Goal: Task Accomplishment & Management: Manage account settings

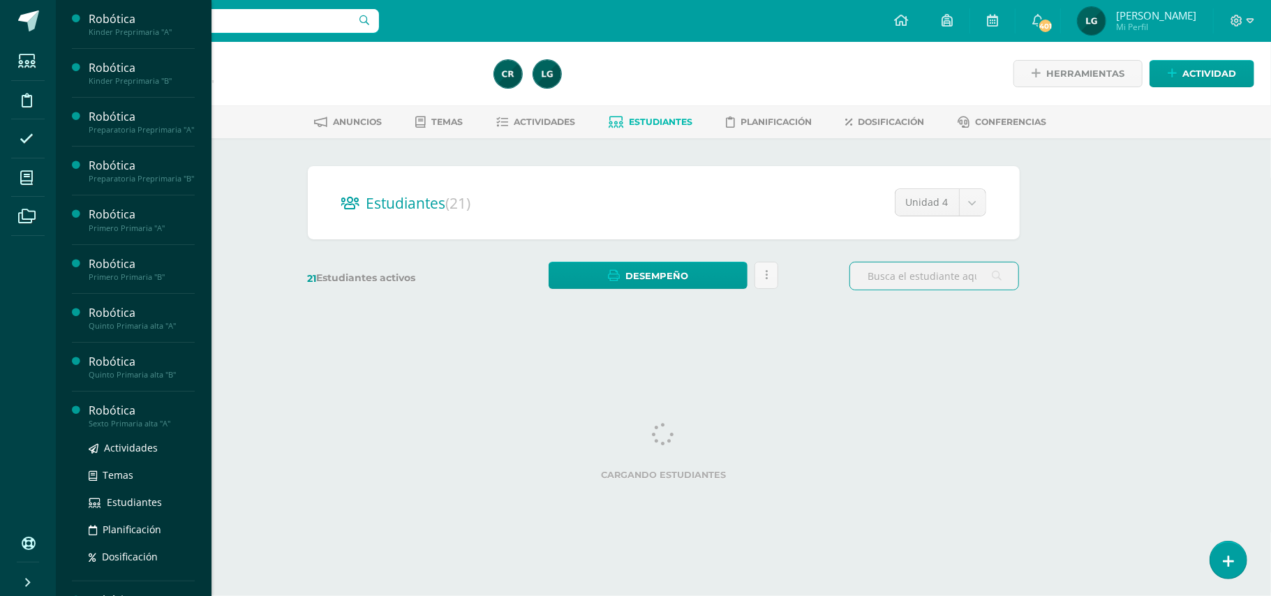
click at [35, 188] on span at bounding box center [26, 177] width 31 height 31
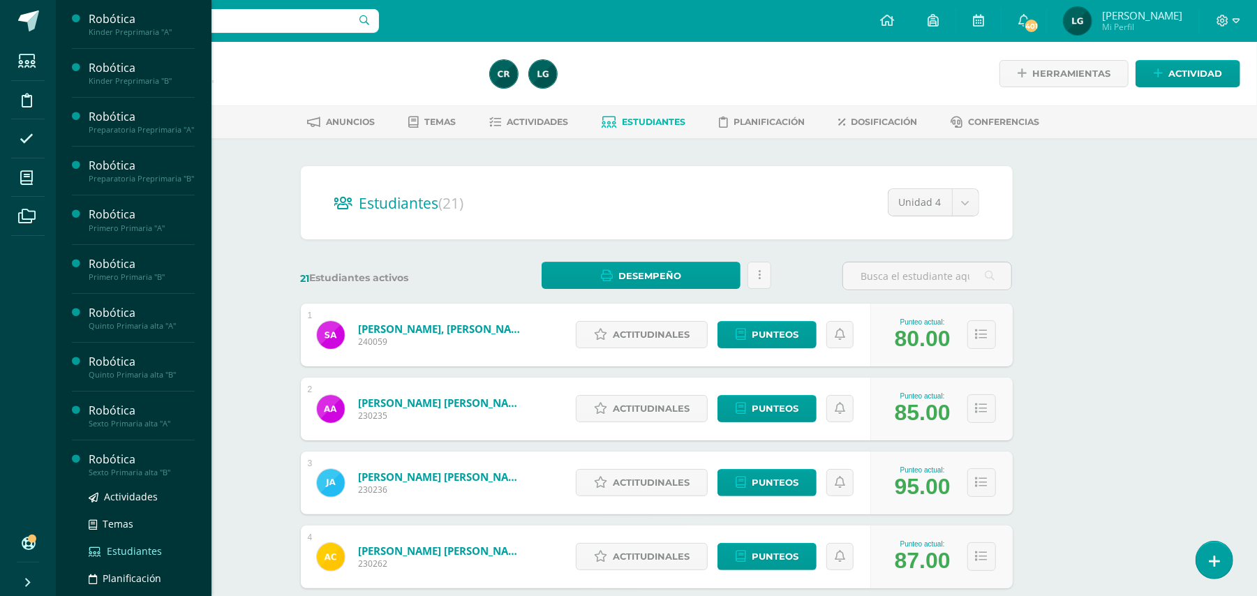
scroll to position [62, 0]
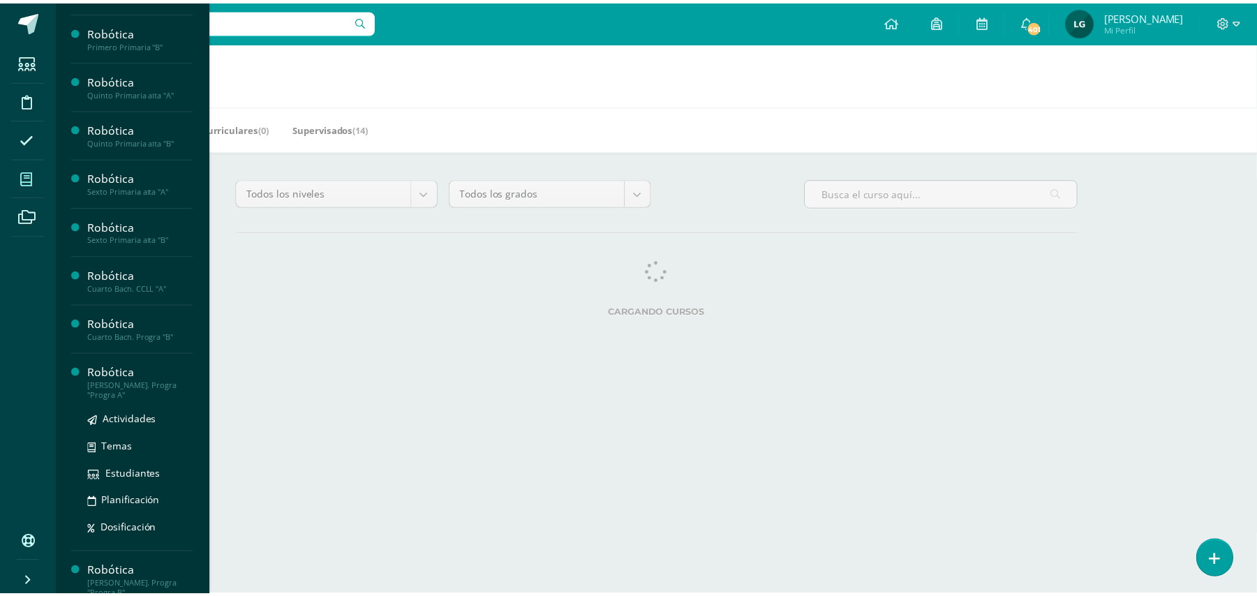
scroll to position [255, 0]
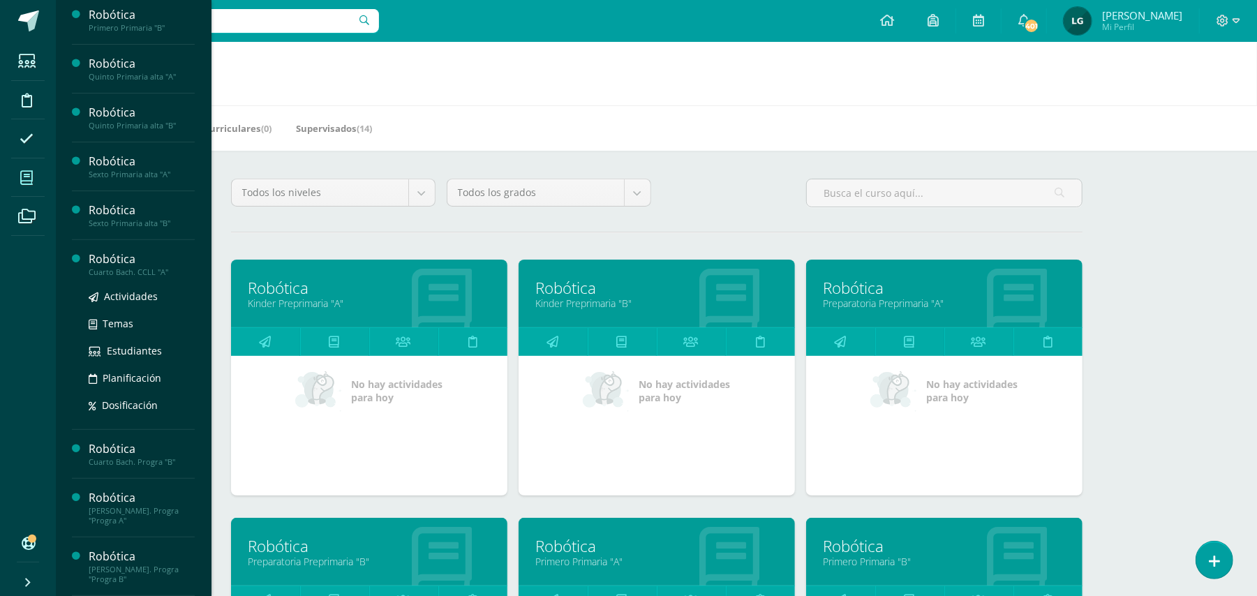
click at [140, 322] on ul "Actividades Temas Estudiantes Planificación Dosificación" at bounding box center [142, 350] width 106 height 125
click at [138, 359] on link "Estudiantes" at bounding box center [142, 351] width 106 height 16
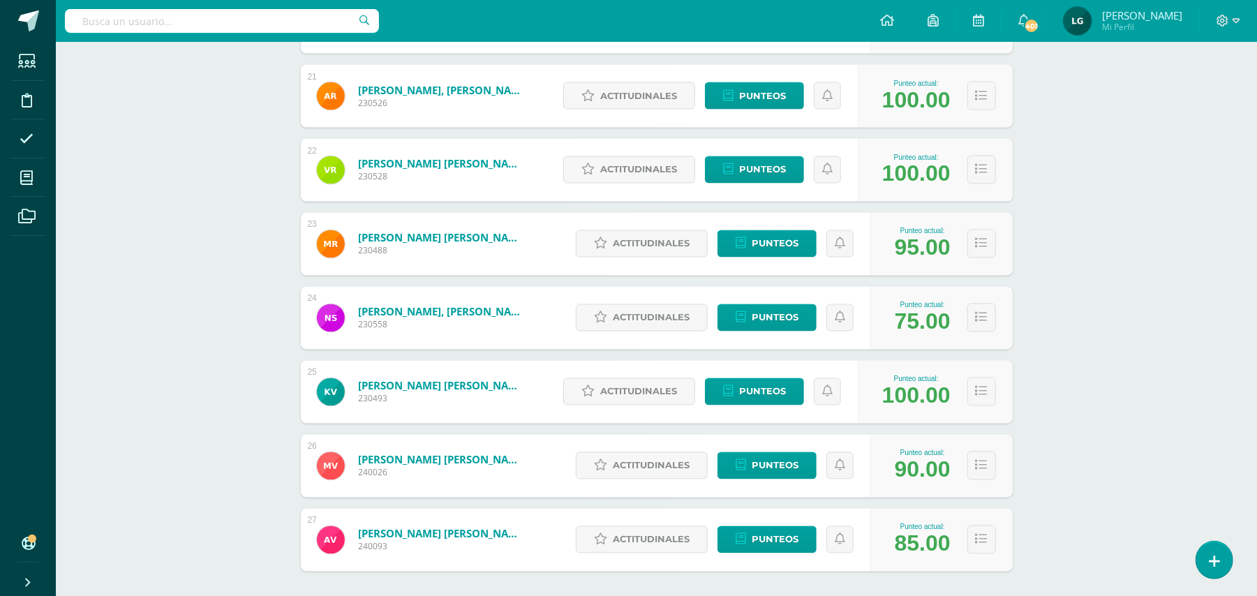
scroll to position [1728, 0]
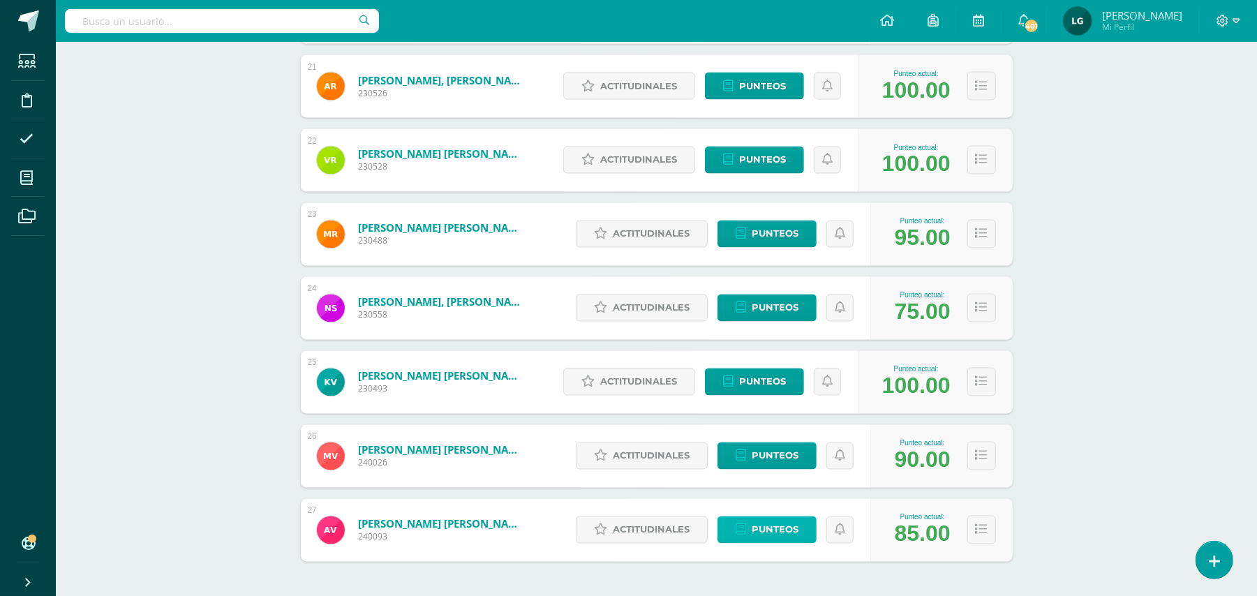
click at [785, 530] on span "Punteos" at bounding box center [775, 530] width 47 height 26
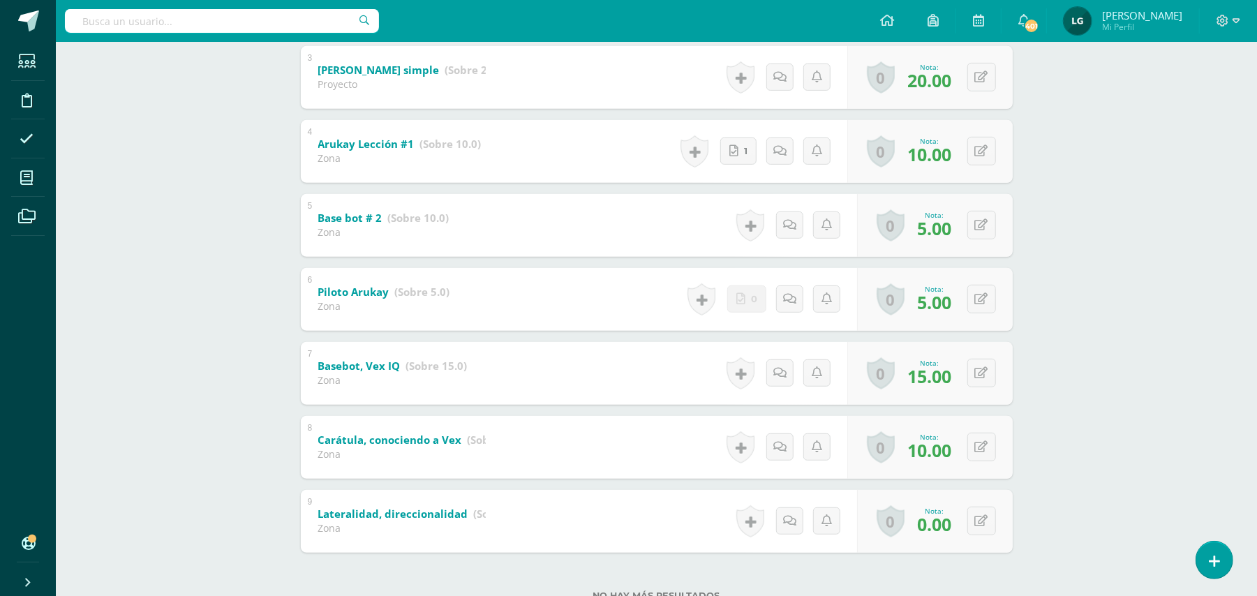
scroll to position [468, 0]
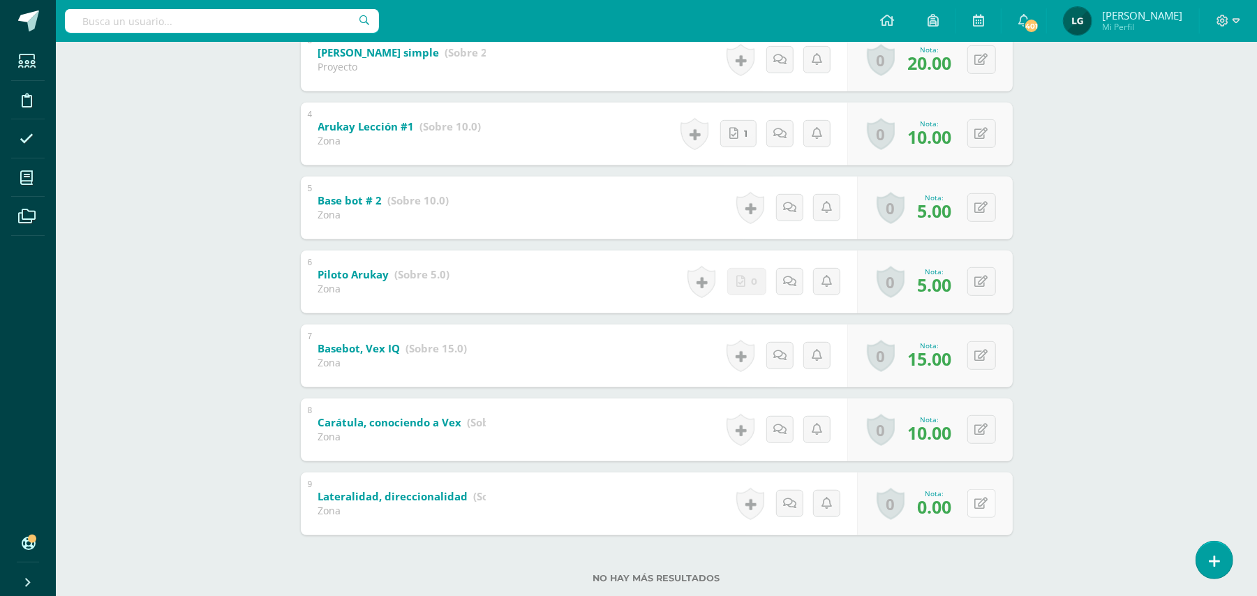
click at [983, 508] on icon at bounding box center [981, 504] width 13 height 12
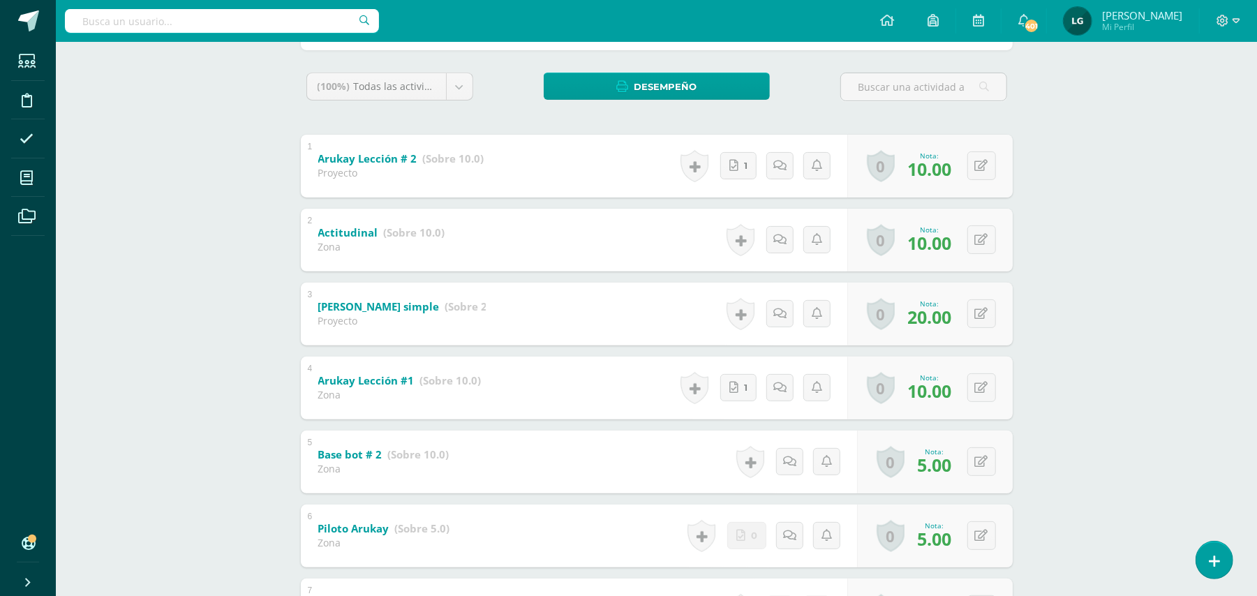
scroll to position [465, 0]
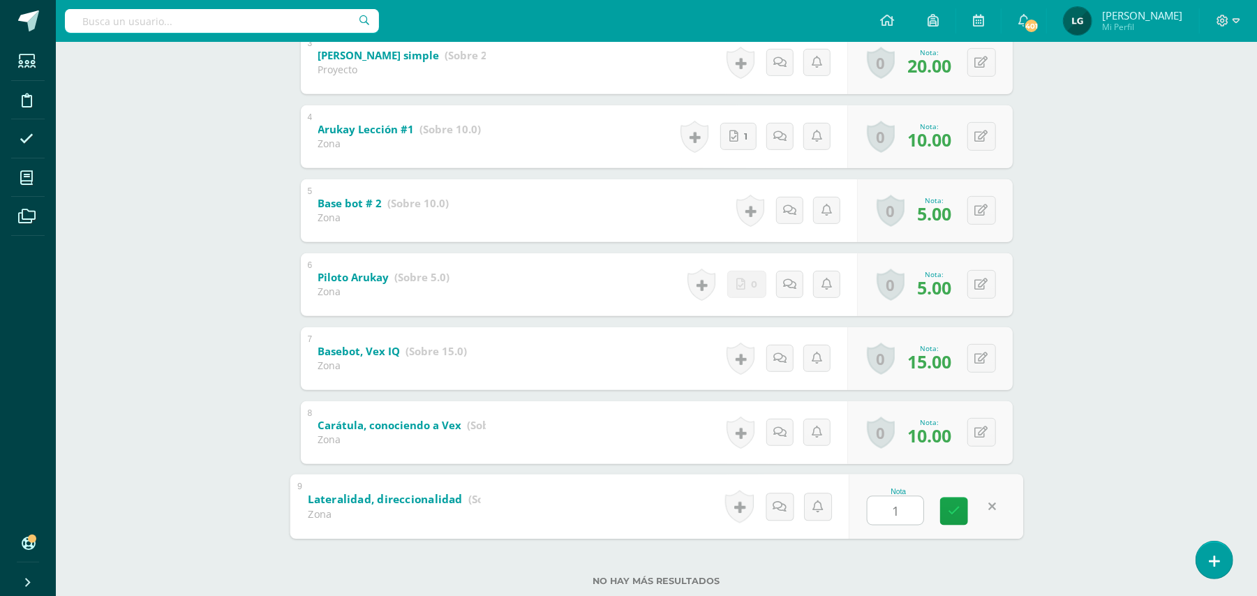
type input "10"
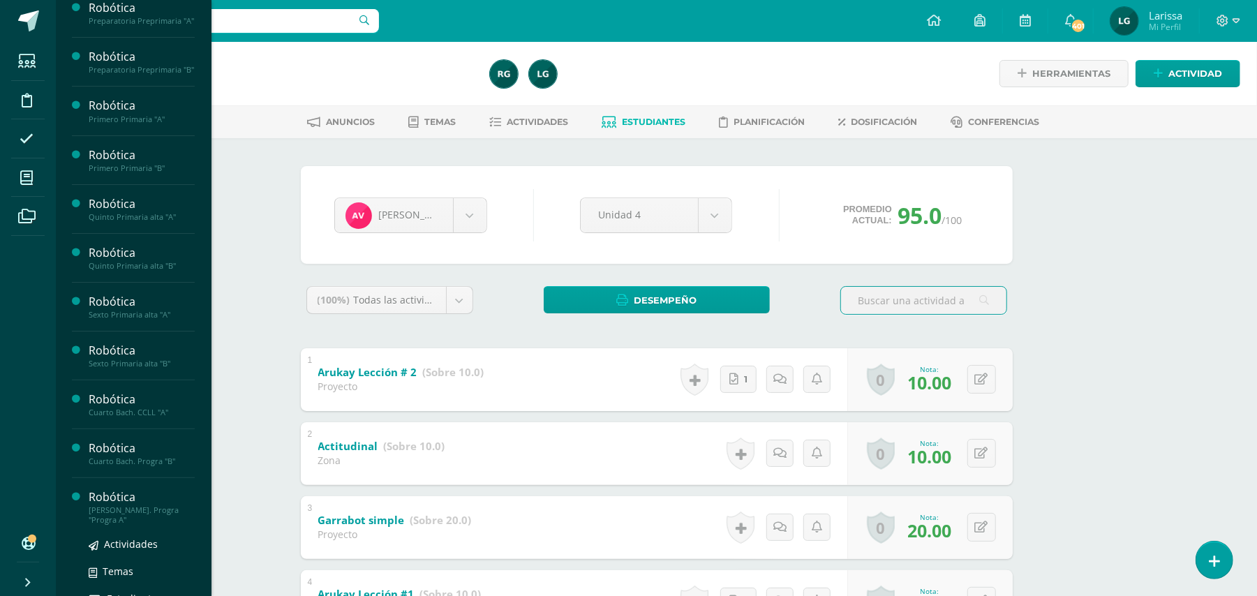
scroll to position [271, 0]
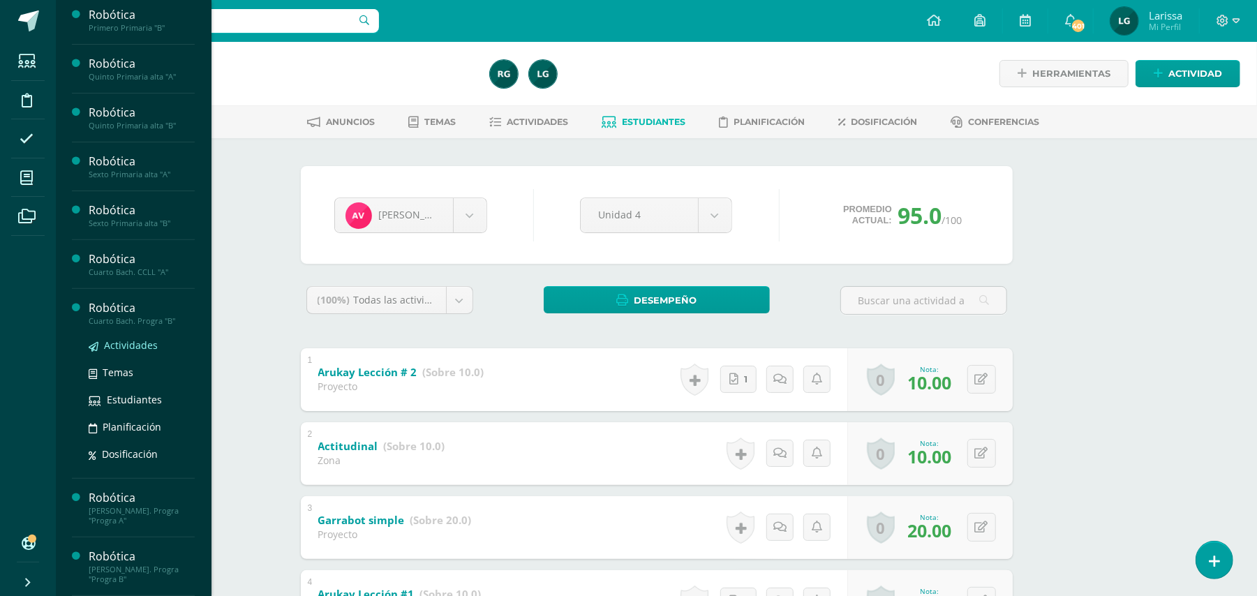
click at [128, 350] on span "Actividades" at bounding box center [131, 344] width 54 height 13
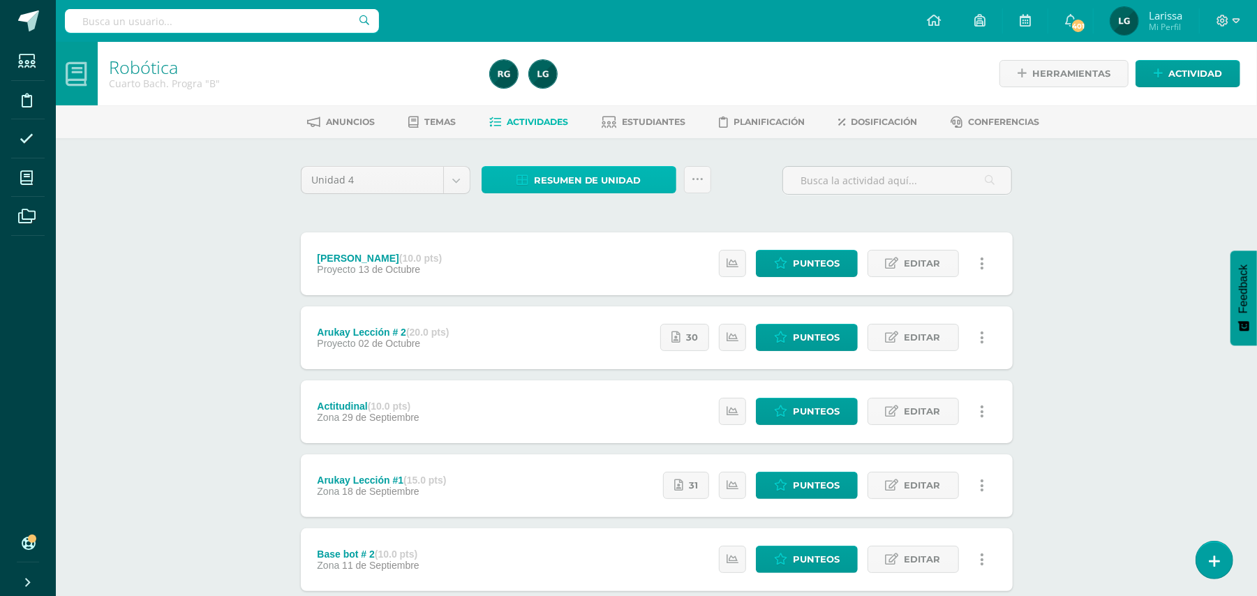
click at [556, 188] on span "Resumen de unidad" at bounding box center [587, 180] width 107 height 26
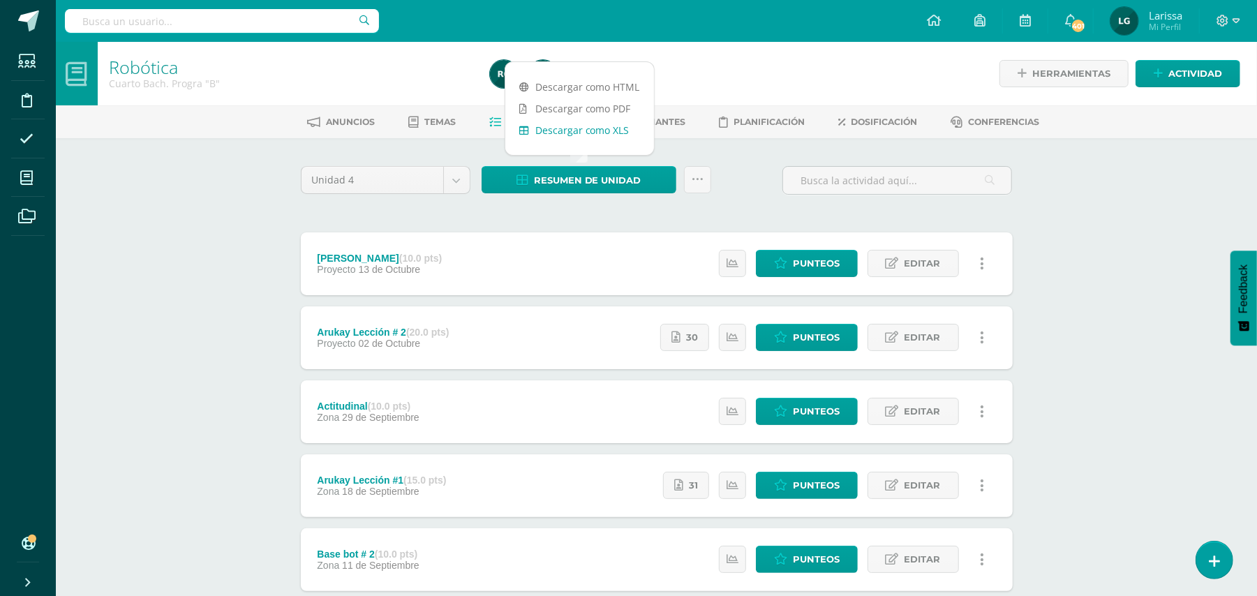
click at [570, 120] on link "Descargar como XLS" at bounding box center [579, 130] width 149 height 22
click at [745, 183] on div "Unidad 4 Unidad 1 Unidad 2 Unidad 3 Unidad 4 Resumen de unidad Subir actividade…" at bounding box center [656, 186] width 723 height 40
click at [648, 124] on span "Estudiantes" at bounding box center [654, 122] width 64 height 10
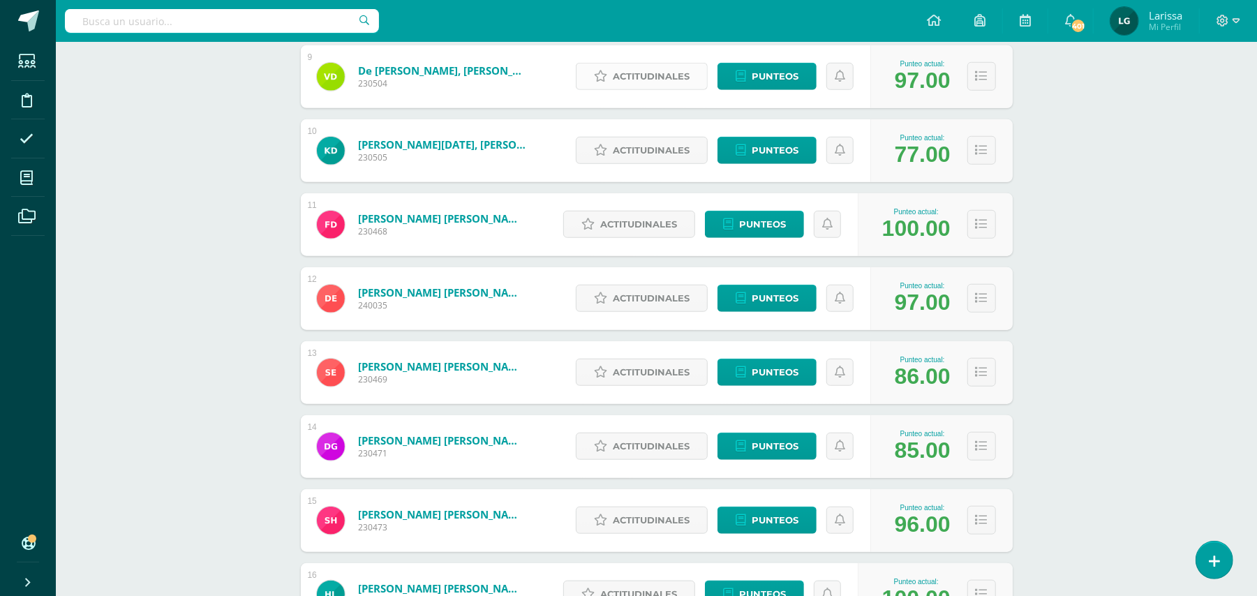
scroll to position [895, 0]
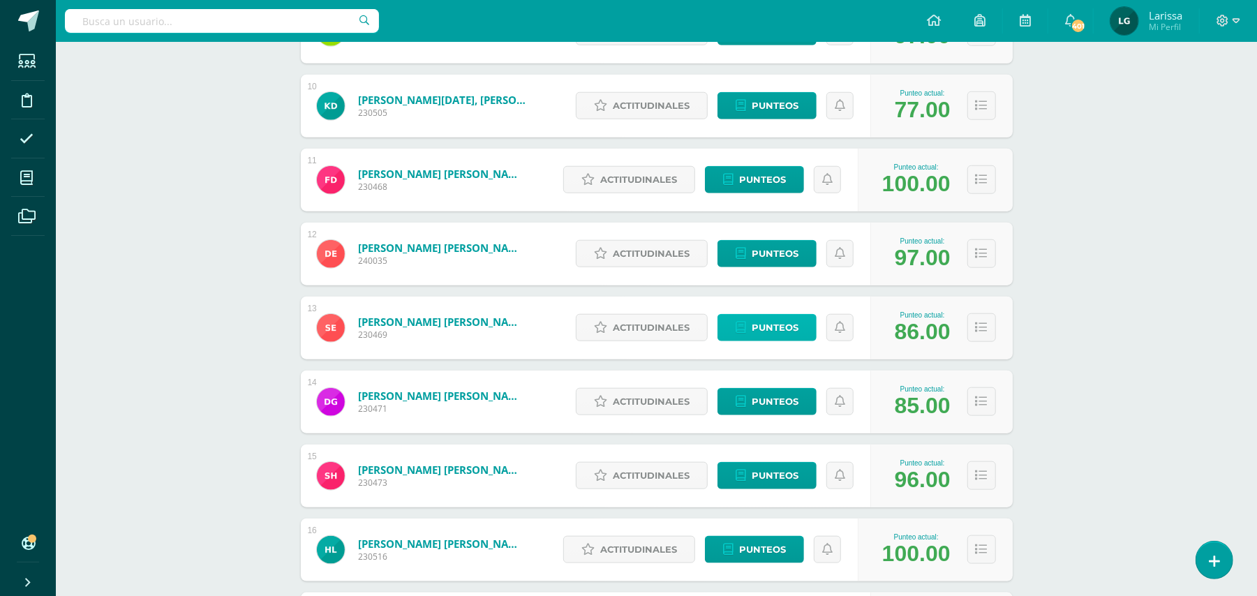
click at [774, 333] on span "Punteos" at bounding box center [775, 328] width 47 height 26
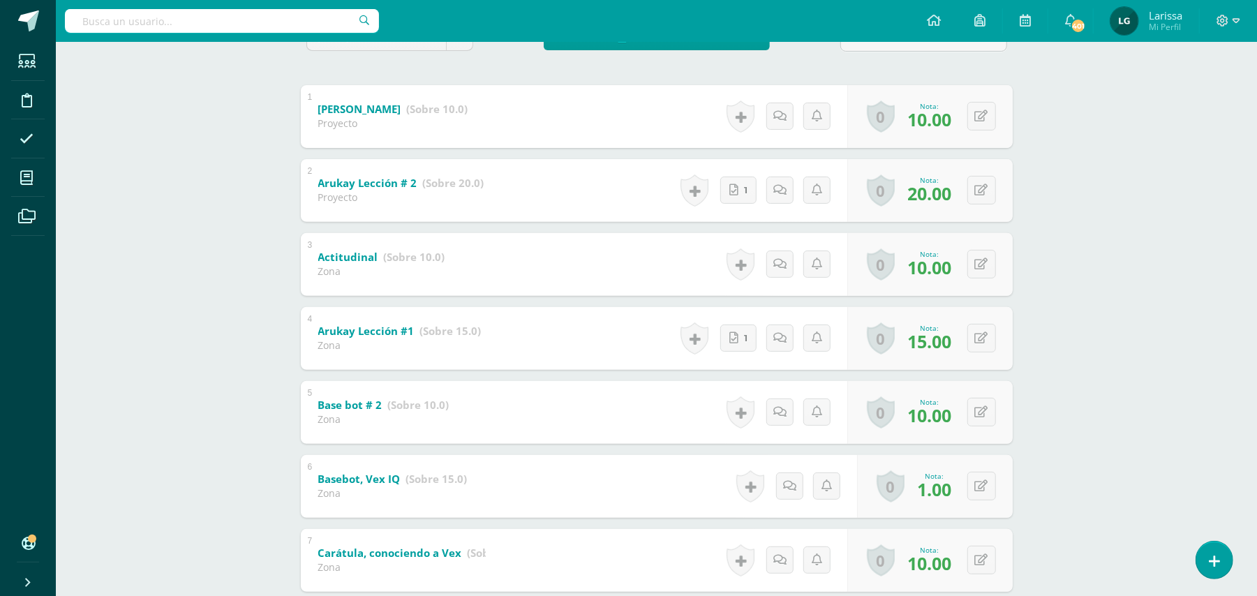
scroll to position [372, 0]
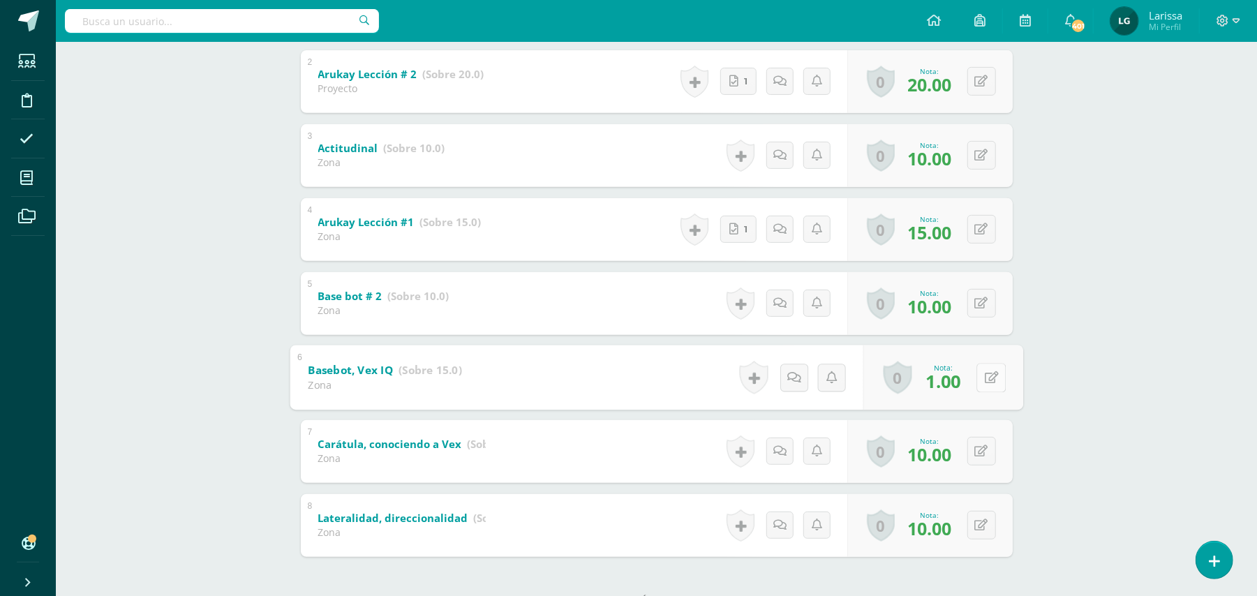
click at [980, 381] on button at bounding box center [990, 377] width 29 height 29
type input "10"
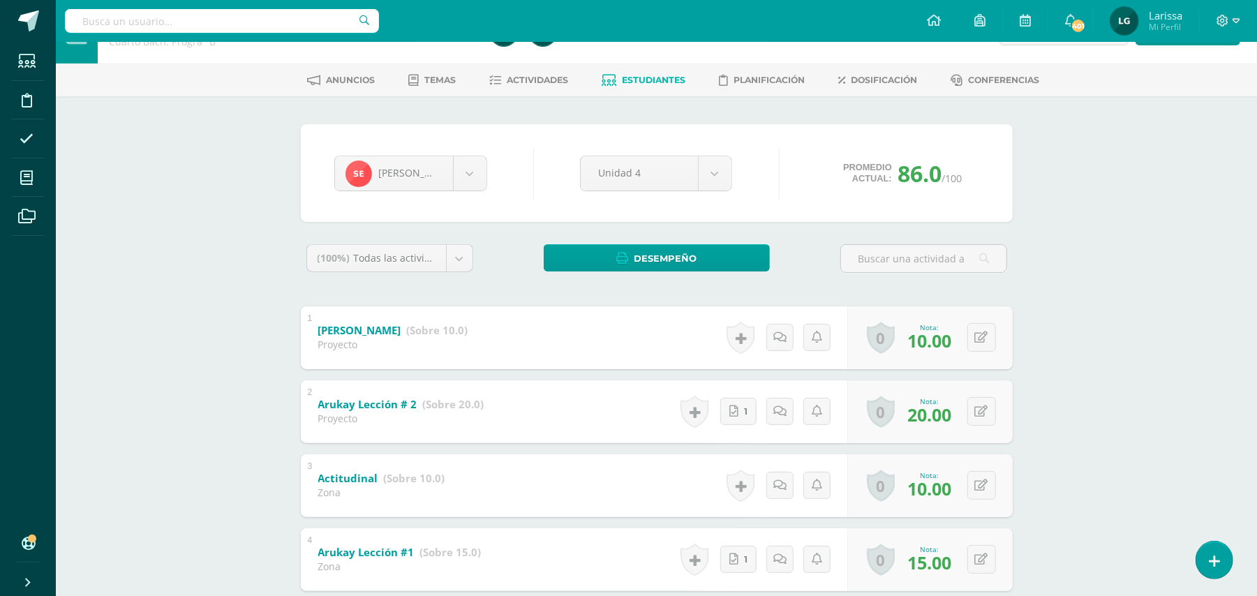
scroll to position [0, 0]
